Goal: Task Accomplishment & Management: Manage account settings

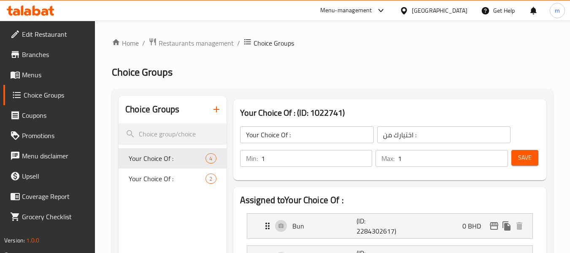
scroll to position [84, 0]
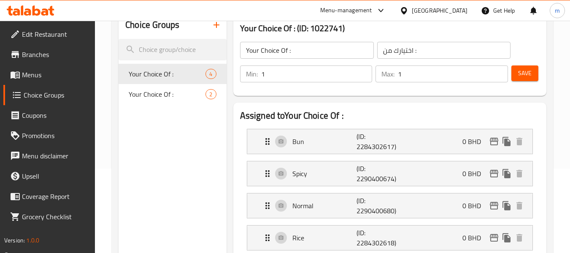
click at [461, 13] on div "[GEOGRAPHIC_DATA]" at bounding box center [440, 10] width 56 height 9
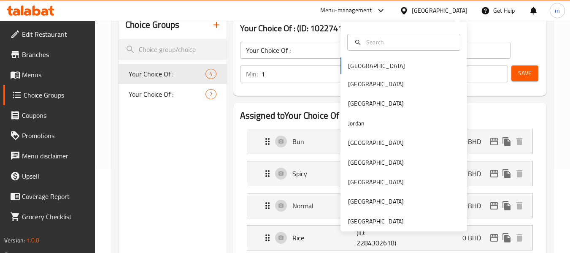
click at [357, 63] on div "Bahrain Egypt Iraq Jordan Kuwait Oman Qatar Saudi Arabia United Arab Emirates" at bounding box center [403, 143] width 127 height 173
click at [358, 69] on div "Bahrain Egypt Iraq Jordan Kuwait Oman Qatar Saudi Arabia United Arab Emirates" at bounding box center [403, 143] width 127 height 173
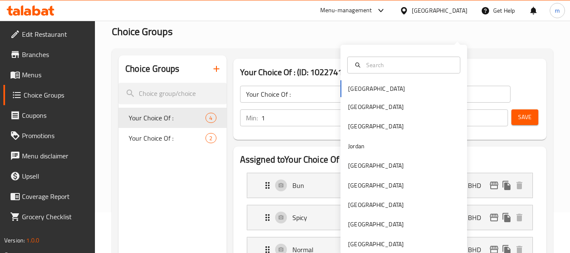
scroll to position [0, 0]
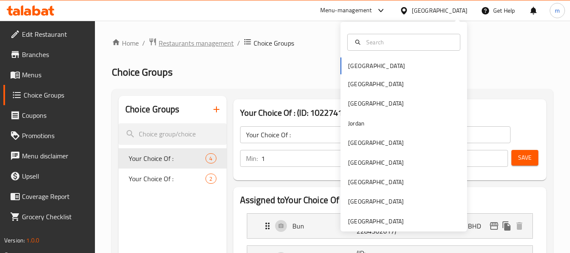
click at [178, 46] on span "Restaurants management" at bounding box center [196, 43] width 75 height 10
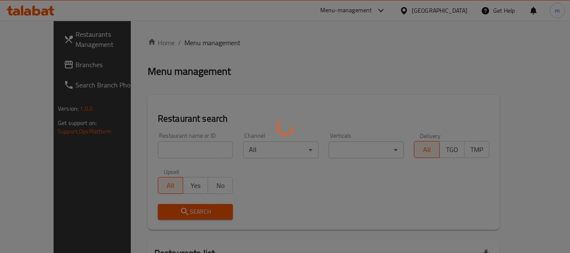
click at [32, 77] on div at bounding box center [285, 126] width 570 height 253
click at [32, 70] on div at bounding box center [285, 126] width 570 height 253
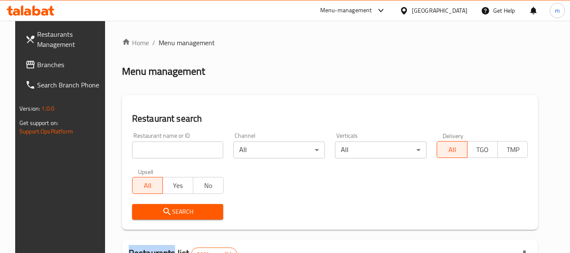
click at [37, 66] on span "Branches" at bounding box center [70, 64] width 67 height 10
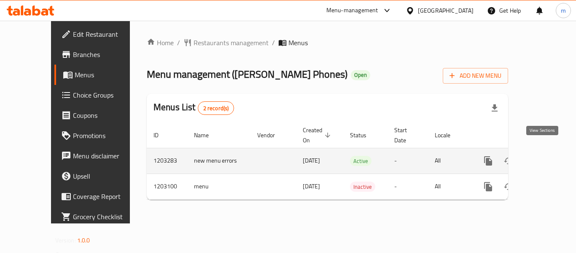
click at [544, 156] on icon "enhanced table" at bounding box center [549, 161] width 10 height 10
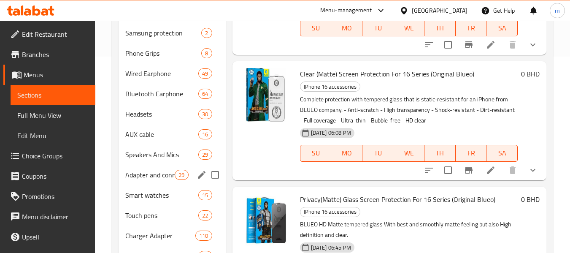
scroll to position [211, 0]
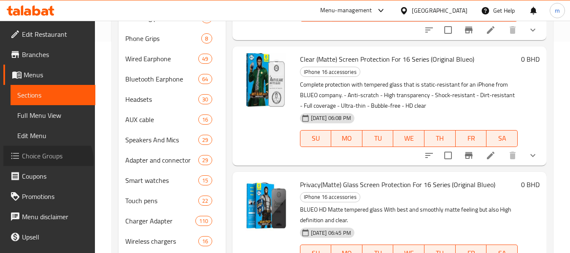
click at [47, 161] on span "Choice Groups" at bounding box center [55, 156] width 67 height 10
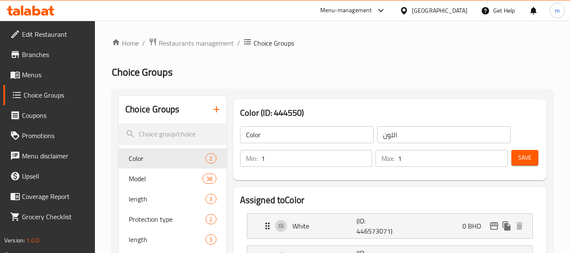
scroll to position [84, 0]
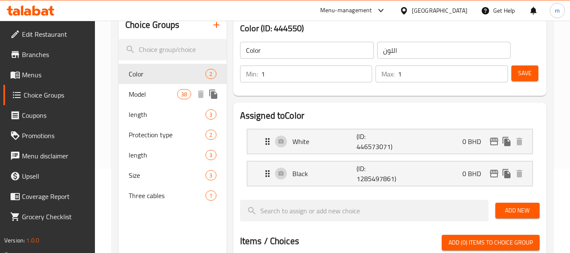
drag, startPoint x: 134, startPoint y: 102, endPoint x: 142, endPoint y: 95, distance: 10.7
click at [134, 102] on div "Model 38" at bounding box center [173, 94] width 108 height 20
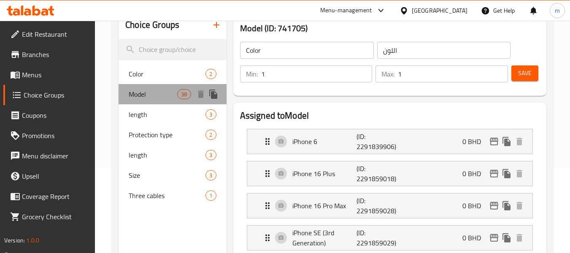
type input "Model"
type input "نوع"
click at [142, 95] on span "Model" at bounding box center [153, 94] width 49 height 10
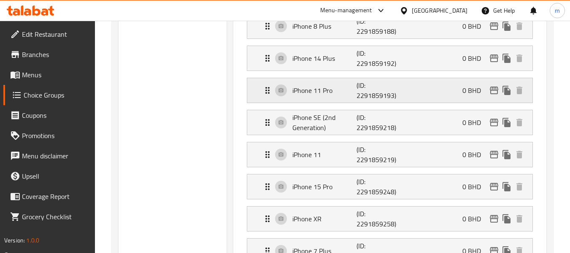
scroll to position [759, 0]
